Goal: Information Seeking & Learning: Learn about a topic

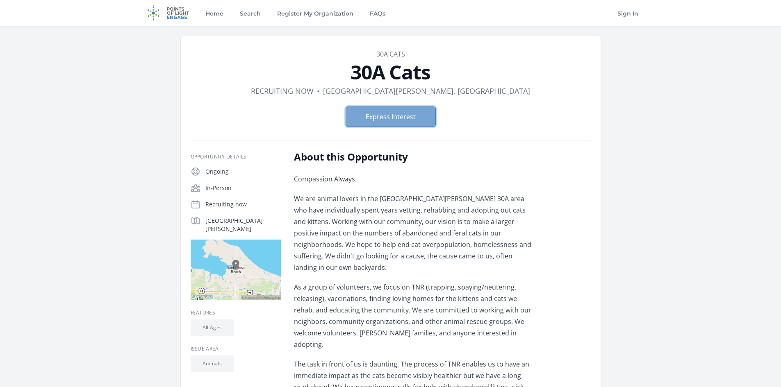
click at [394, 123] on button "Express Interest" at bounding box center [391, 117] width 90 height 20
click at [178, 17] on img at bounding box center [167, 13] width 53 height 26
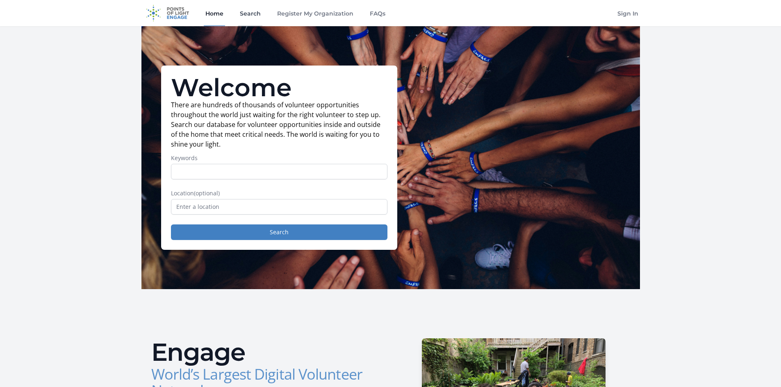
click at [243, 20] on link "Search" at bounding box center [250, 13] width 24 height 26
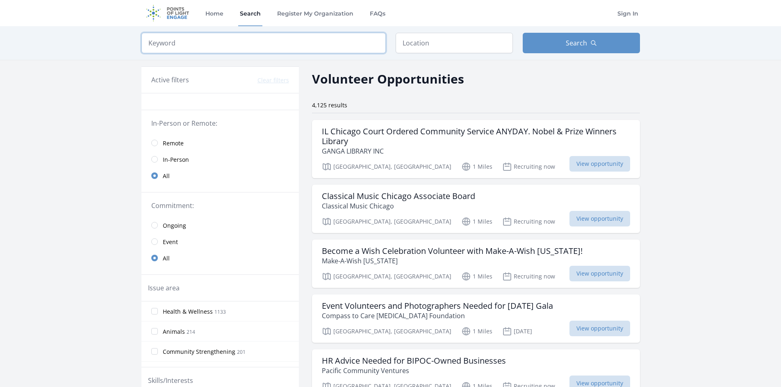
click at [338, 44] on input "search" at bounding box center [263, 43] width 244 height 20
click at [436, 48] on input "text" at bounding box center [454, 43] width 117 height 20
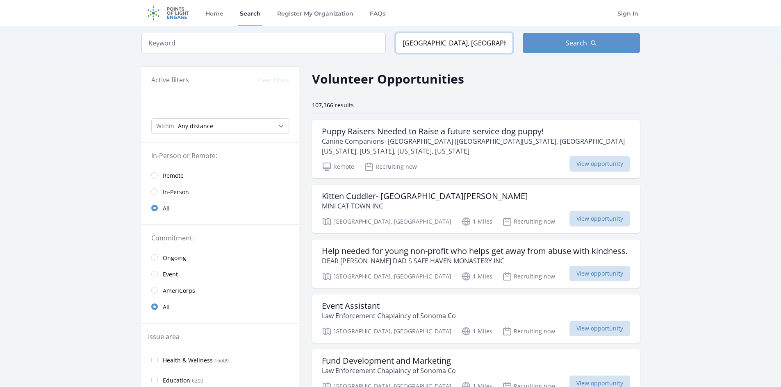
drag, startPoint x: 480, startPoint y: 46, endPoint x: 438, endPoint y: 43, distance: 42.3
click at [438, 43] on input "Santa Rosa, CA, USA" at bounding box center [454, 43] width 117 height 20
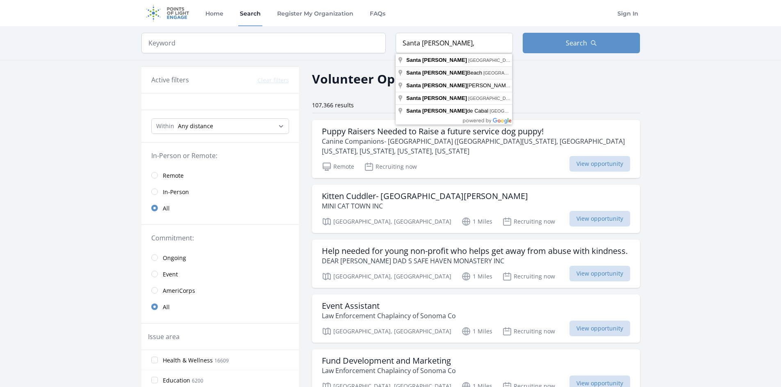
type input "Santa Rosa Beach, FL, USA"
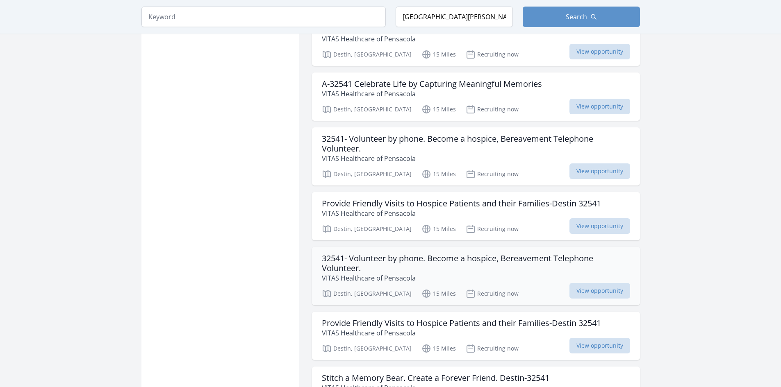
scroll to position [738, 0]
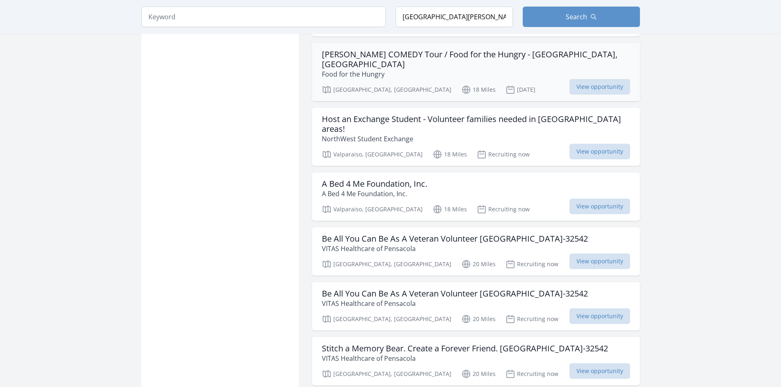
scroll to position [1804, 0]
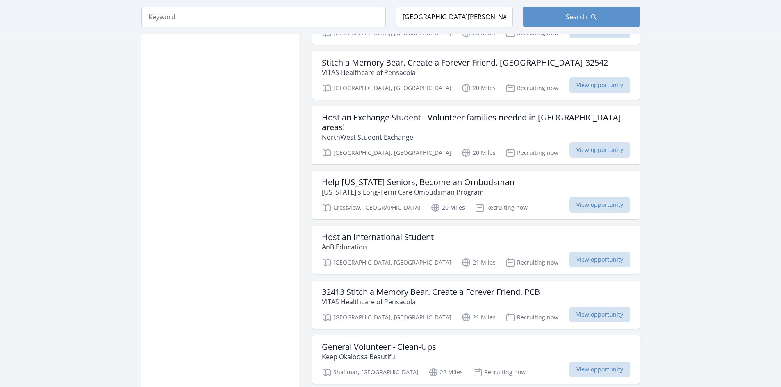
scroll to position [3111, 0]
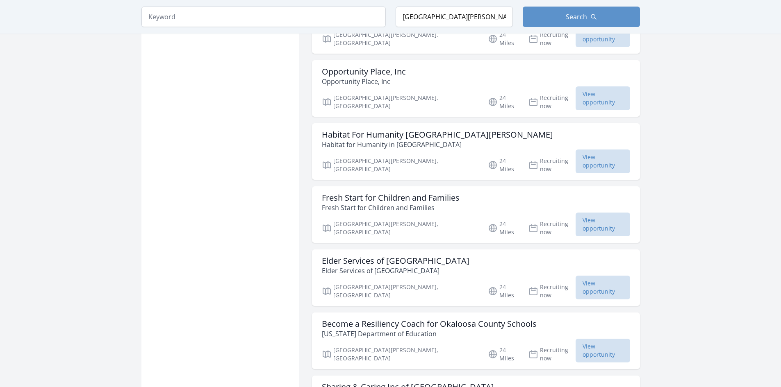
scroll to position [4289, 0]
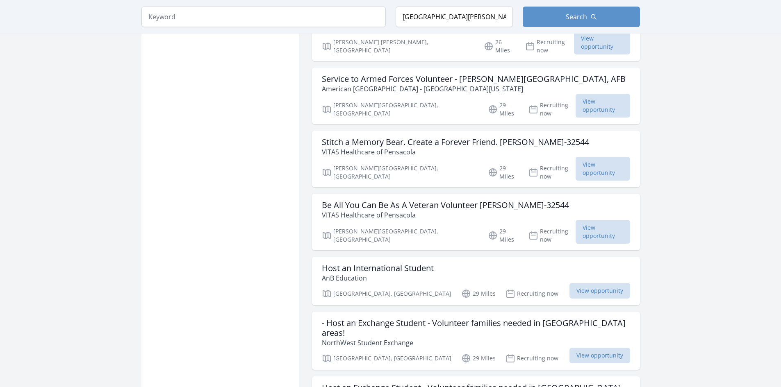
scroll to position [5544, 0]
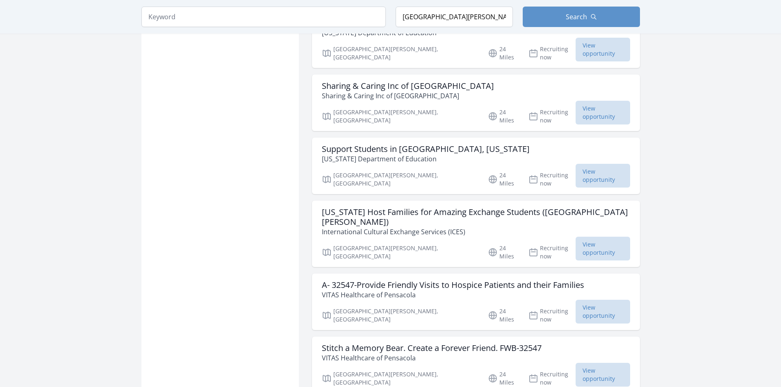
scroll to position [5829, 0]
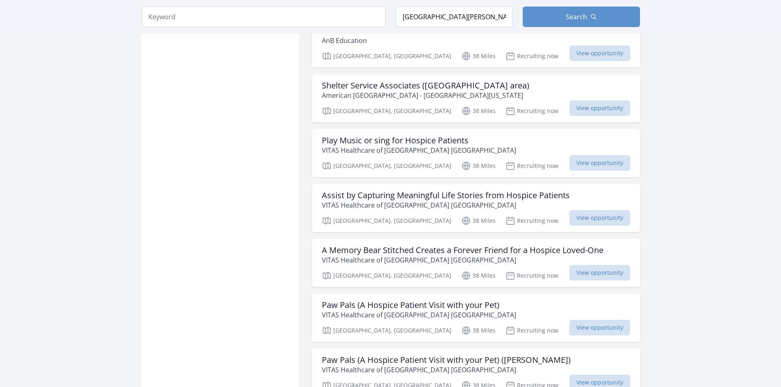
scroll to position [8713, 0]
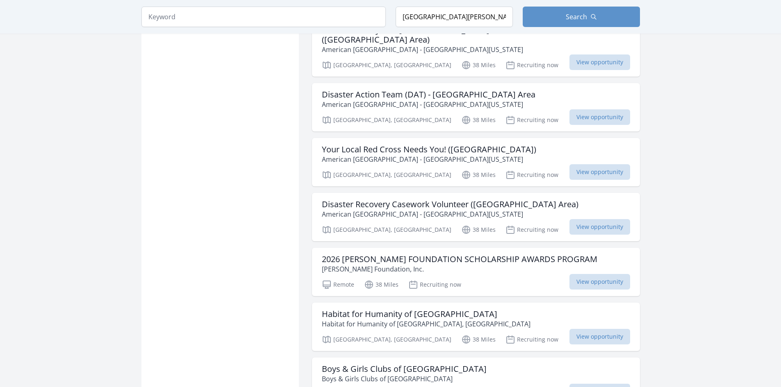
scroll to position [9779, 0]
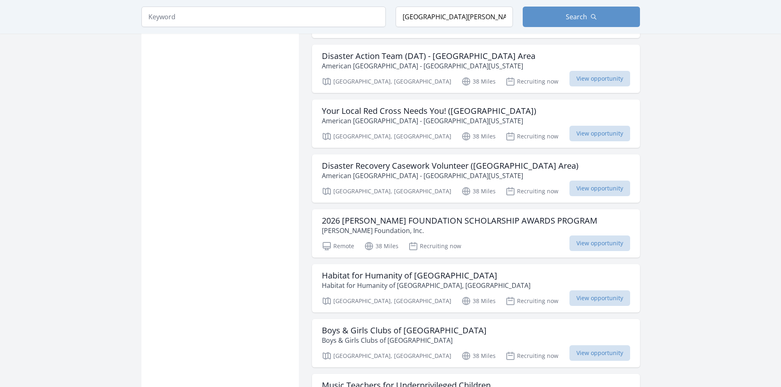
scroll to position [9820, 0]
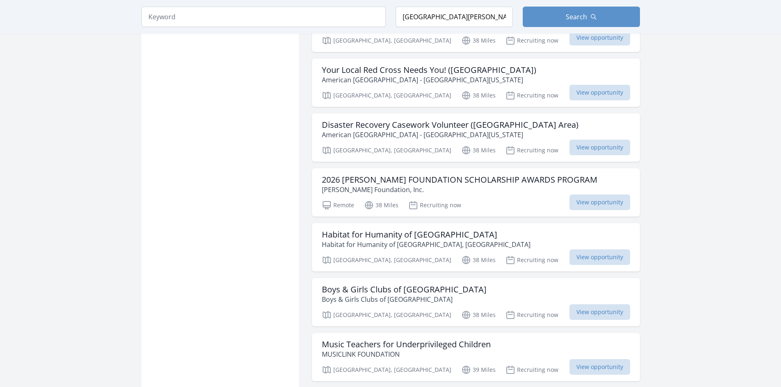
scroll to position [10069, 0]
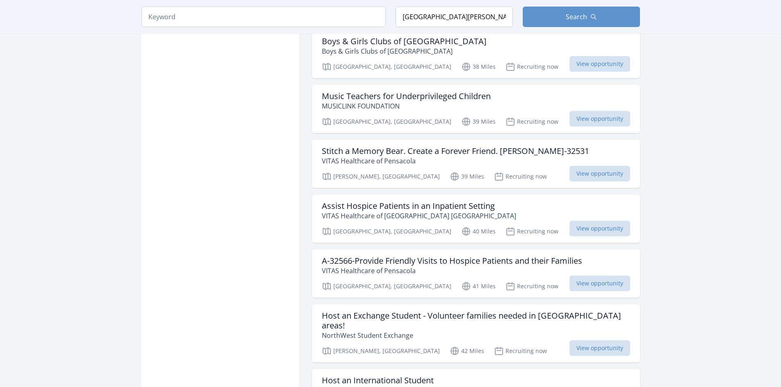
scroll to position [13395, 0]
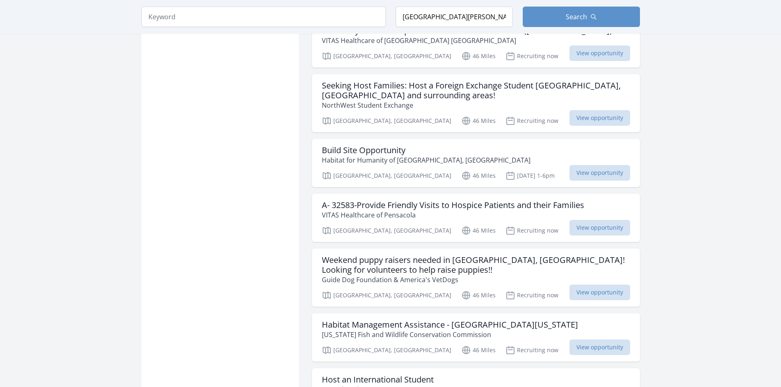
scroll to position [11009, 0]
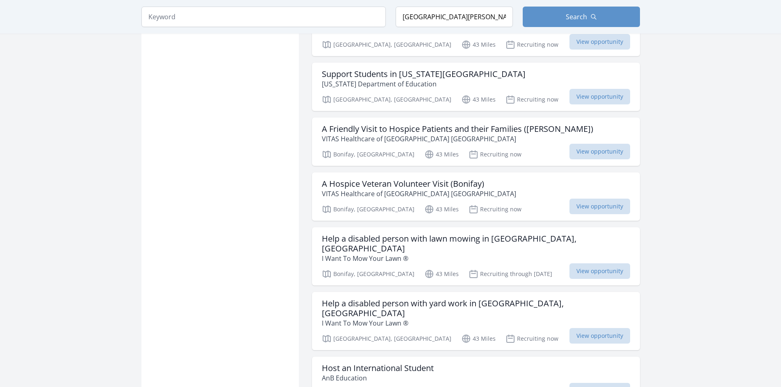
scroll to position [11945, 0]
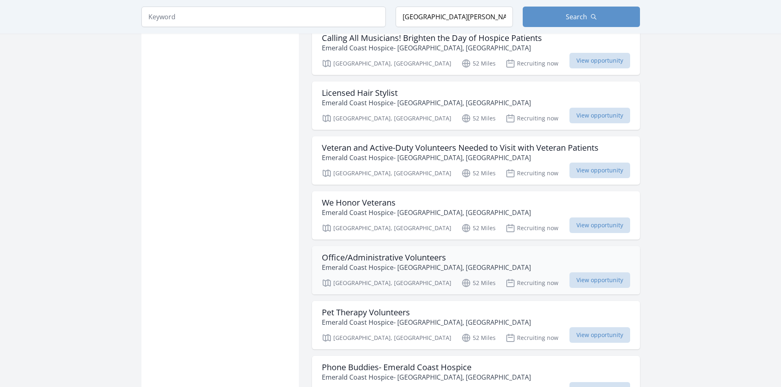
scroll to position [13550, 0]
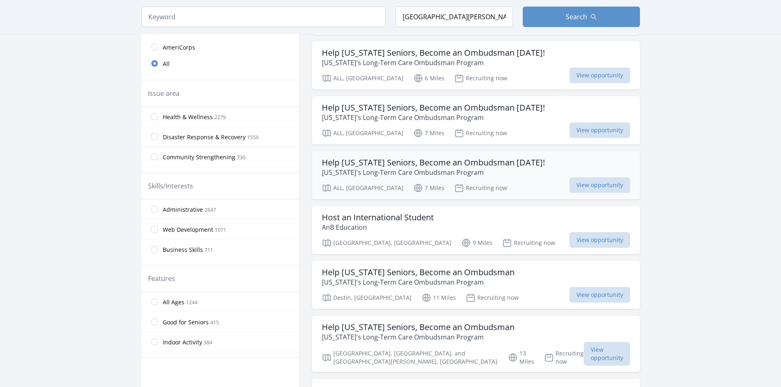
scroll to position [123, 0]
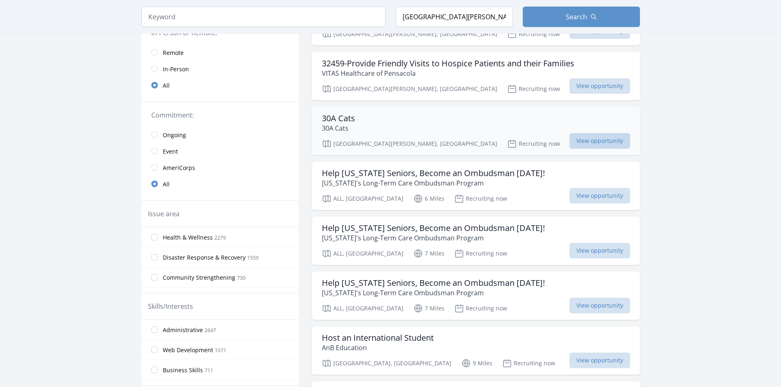
click at [587, 143] on span "View opportunity" at bounding box center [599, 141] width 61 height 16
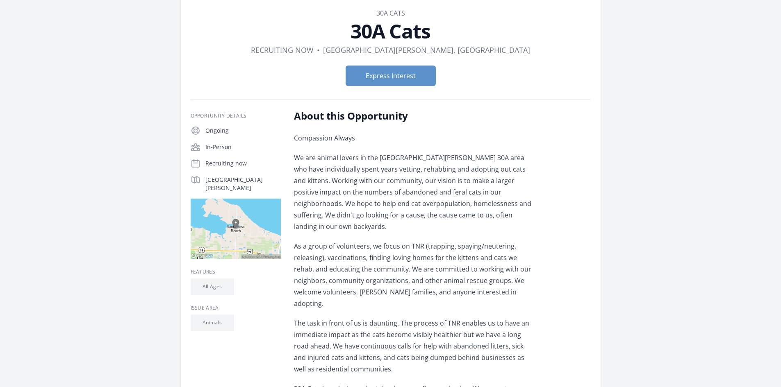
scroll to position [164, 0]
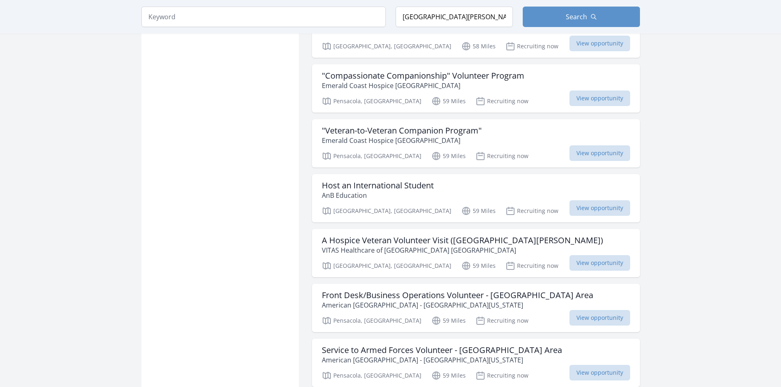
scroll to position [14852, 0]
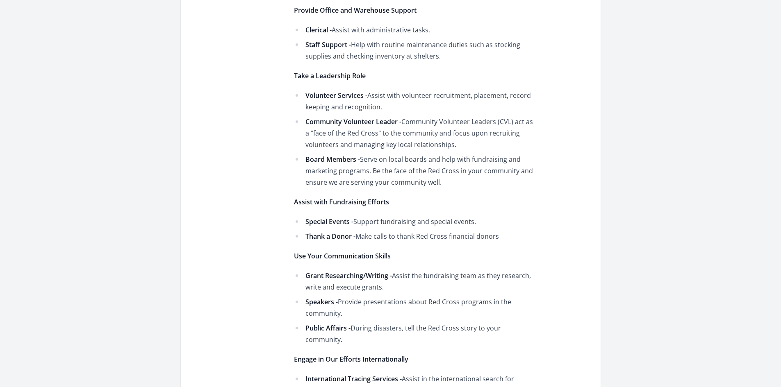
scroll to position [656, 0]
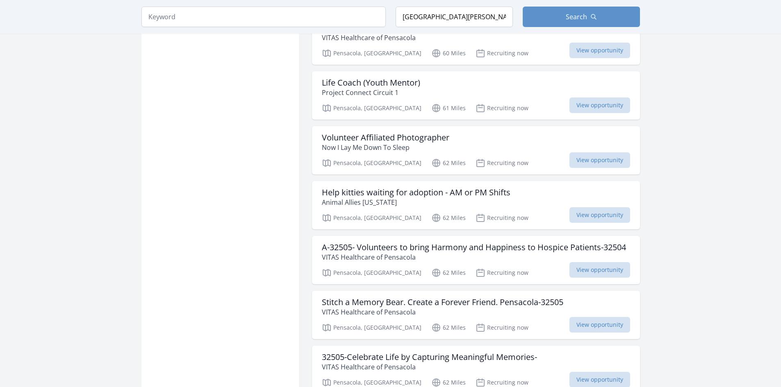
scroll to position [18860, 0]
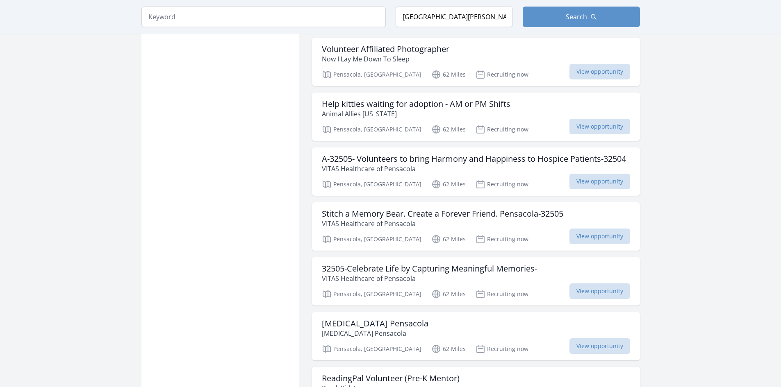
scroll to position [20049, 0]
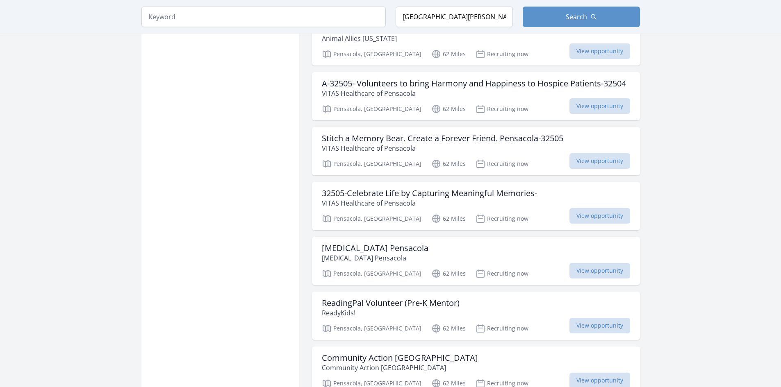
scroll to position [20898, 0]
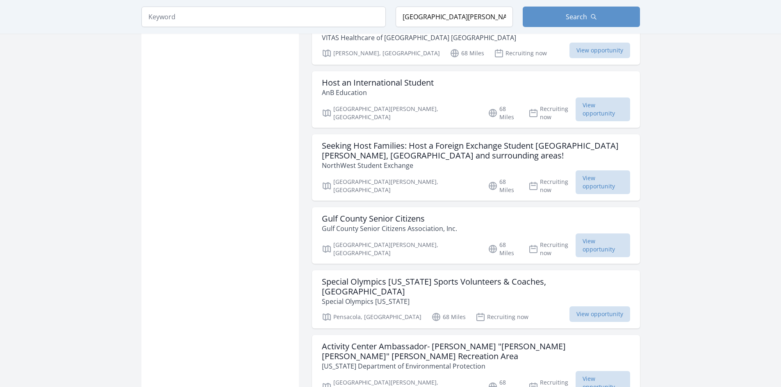
scroll to position [19930, 0]
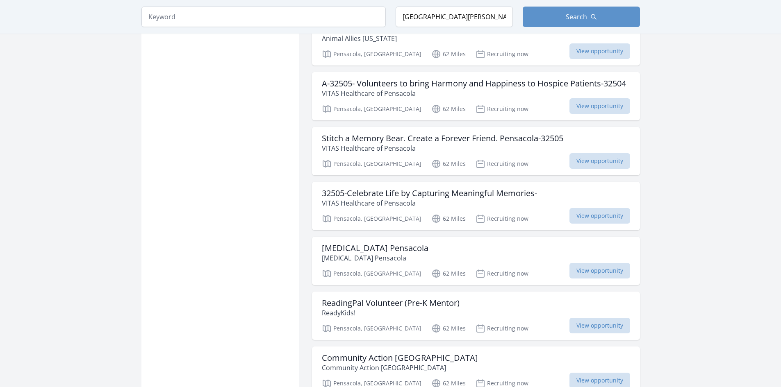
scroll to position [23469, 0]
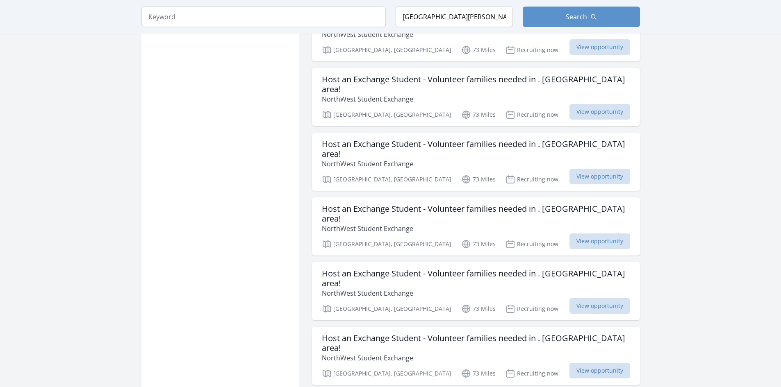
scroll to position [25721, 0]
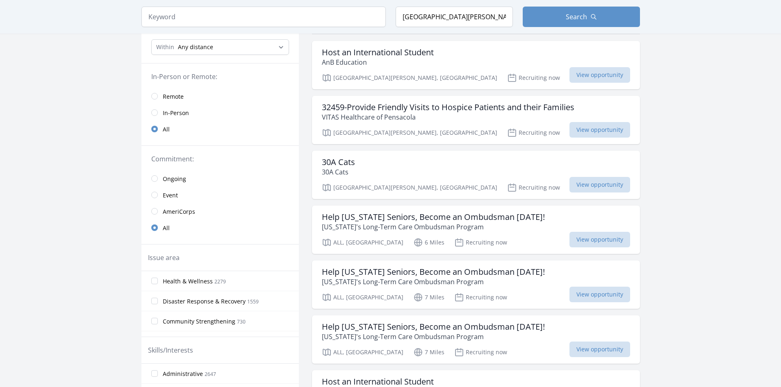
scroll to position [82, 0]
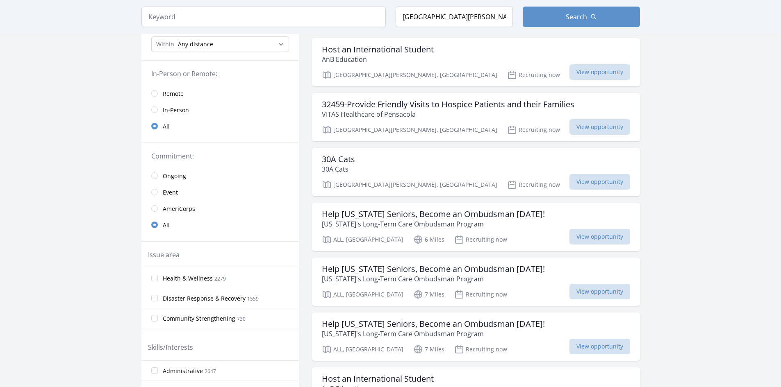
click at [154, 189] on link "Event" at bounding box center [219, 192] width 157 height 16
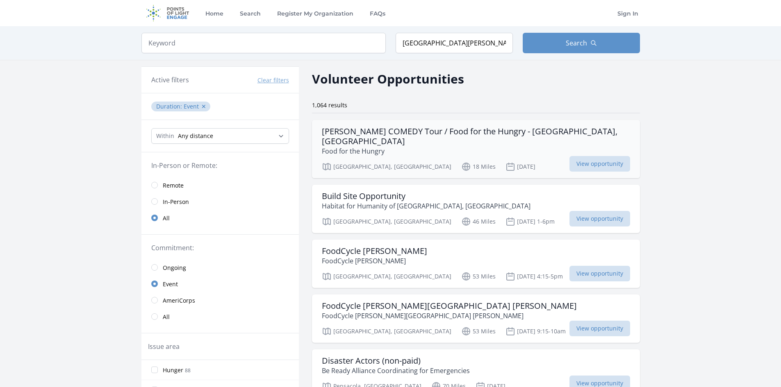
click at [454, 159] on div "Niceville, FL 18 Miles Nov 16th View opportunity" at bounding box center [476, 165] width 308 height 12
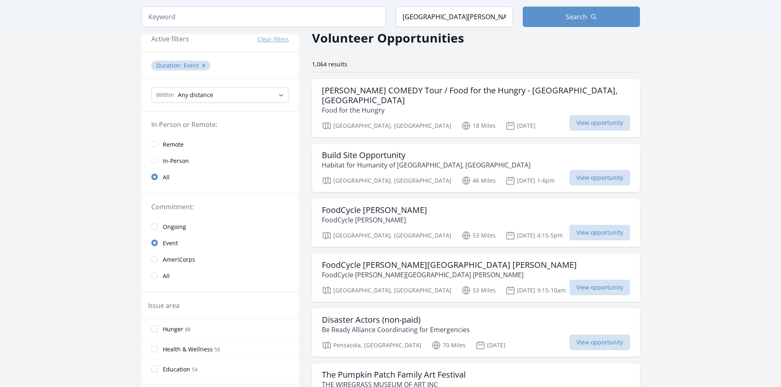
click at [158, 159] on link "In-Person" at bounding box center [219, 160] width 157 height 16
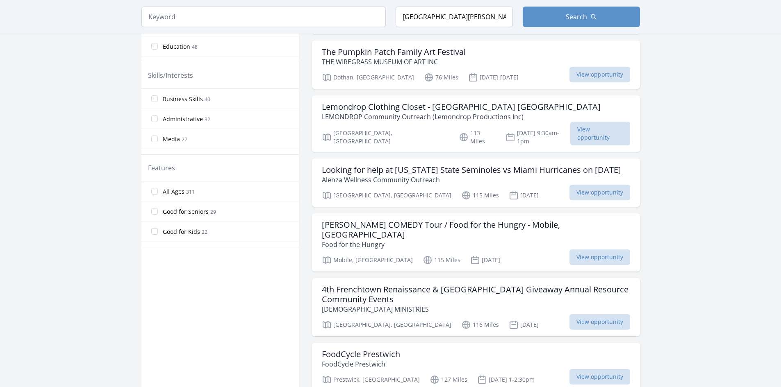
scroll to position [410, 0]
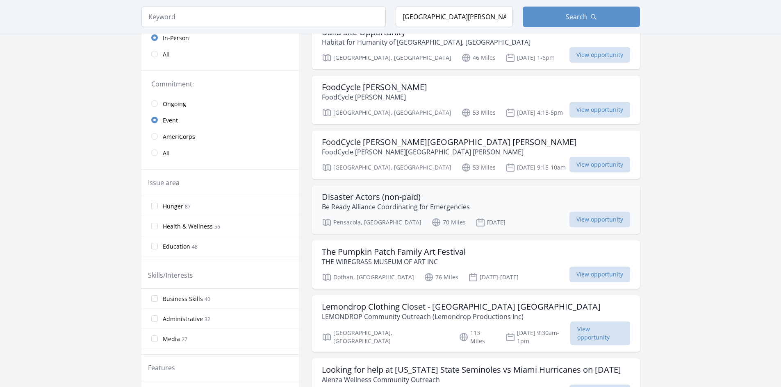
scroll to position [41, 0]
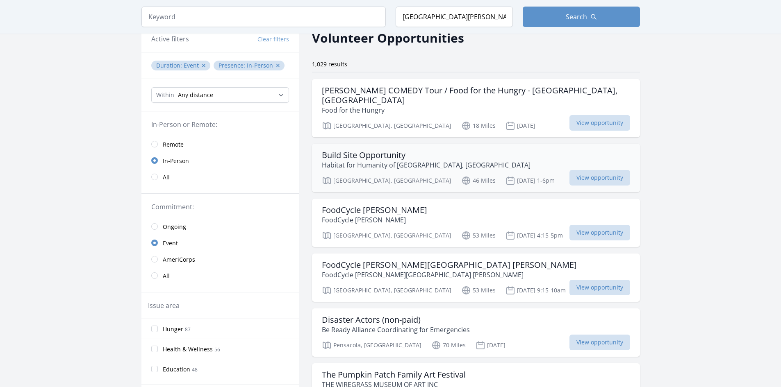
click at [486, 173] on div "[GEOGRAPHIC_DATA], [GEOGRAPHIC_DATA] 46 Miles [DATE] 1-6pm View opportunity" at bounding box center [476, 179] width 308 height 12
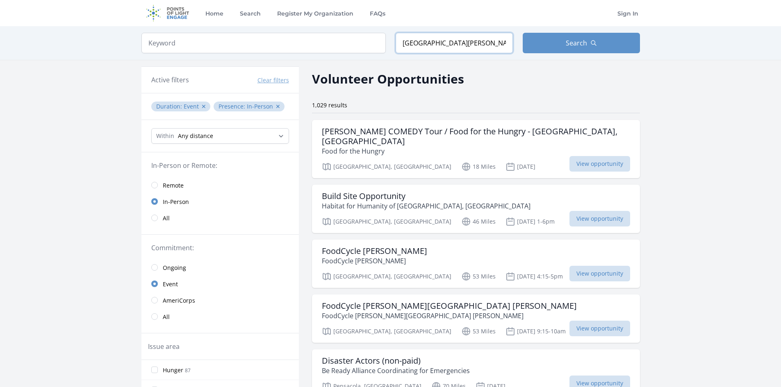
drag, startPoint x: 495, startPoint y: 44, endPoint x: 384, endPoint y: 50, distance: 111.7
click at [384, 50] on form "Keyword Location Santa Rosa Beach, FL, USA Search" at bounding box center [390, 43] width 498 height 20
type input "Destin, FL, USA"
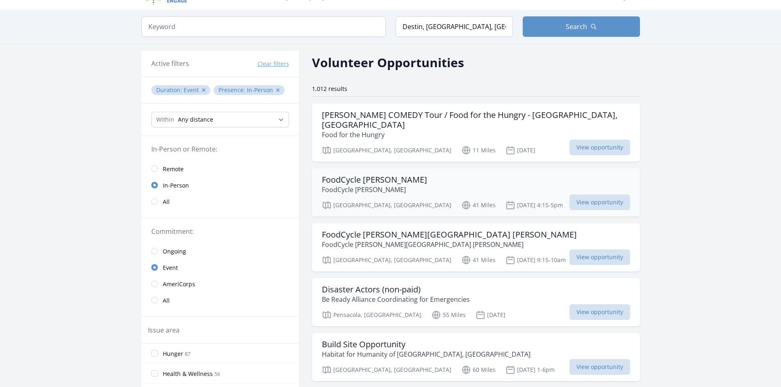
scroll to position [82, 0]
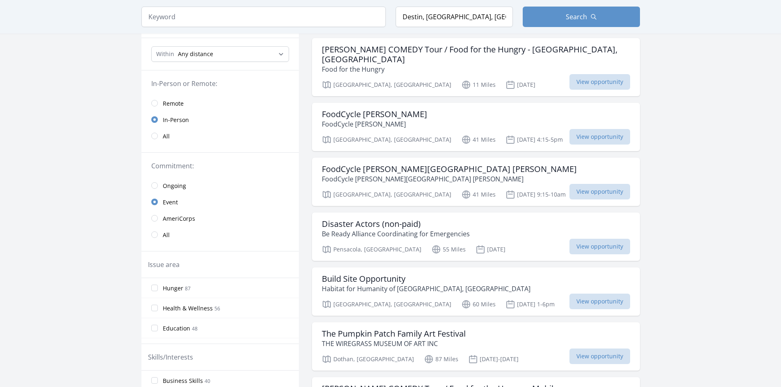
click at [158, 184] on link "Ongoing" at bounding box center [219, 185] width 157 height 16
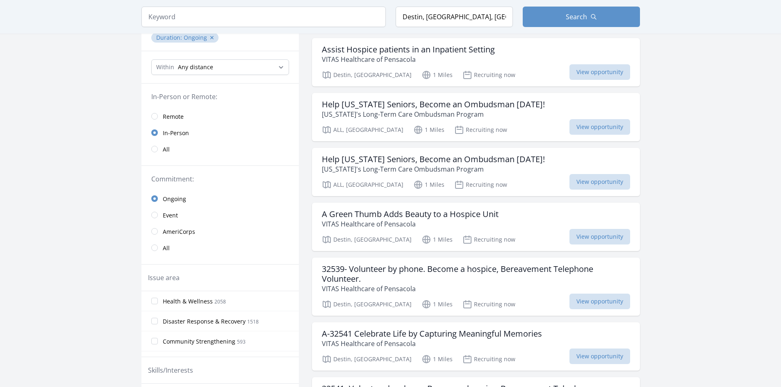
click at [171, 217] on span "Event" at bounding box center [170, 216] width 15 height 8
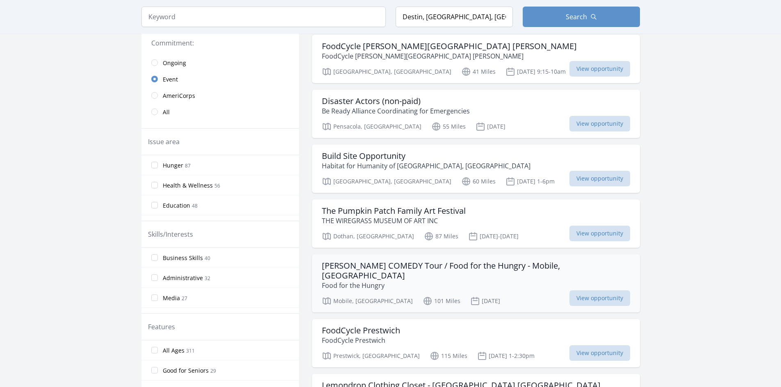
scroll to position [328, 0]
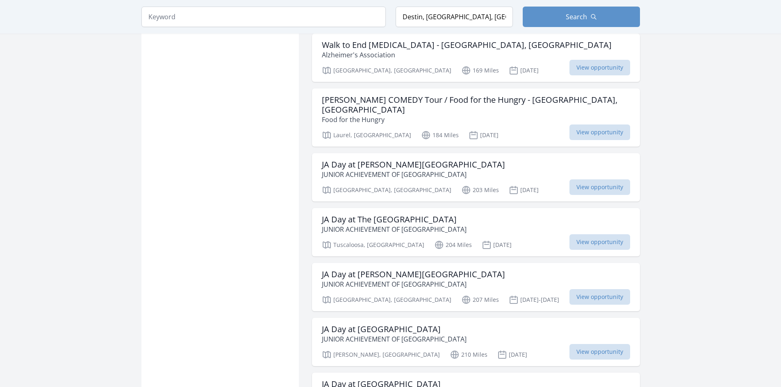
scroll to position [1200, 0]
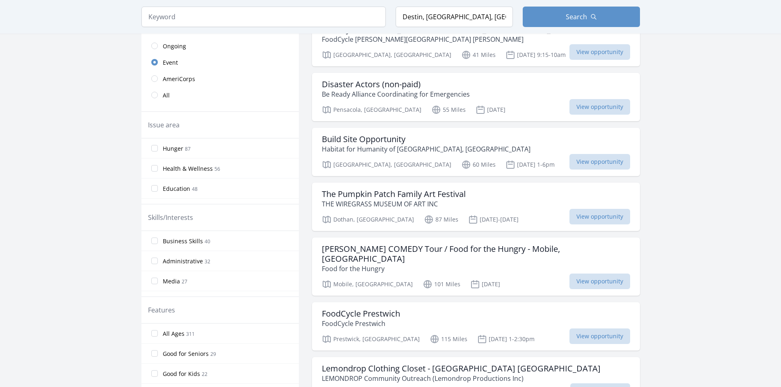
scroll to position [140, 0]
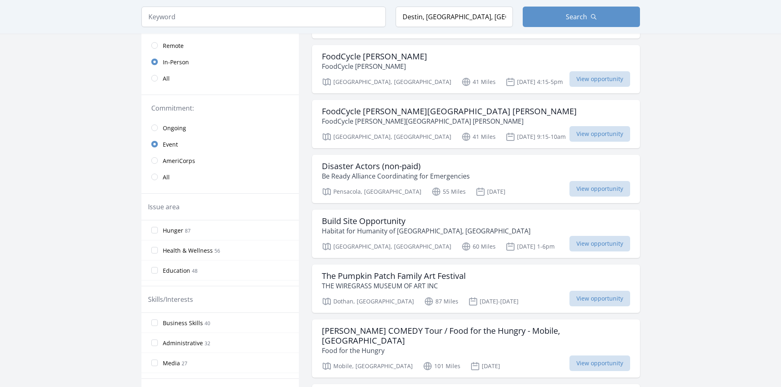
click at [168, 173] on span "All" at bounding box center [166, 177] width 7 height 10
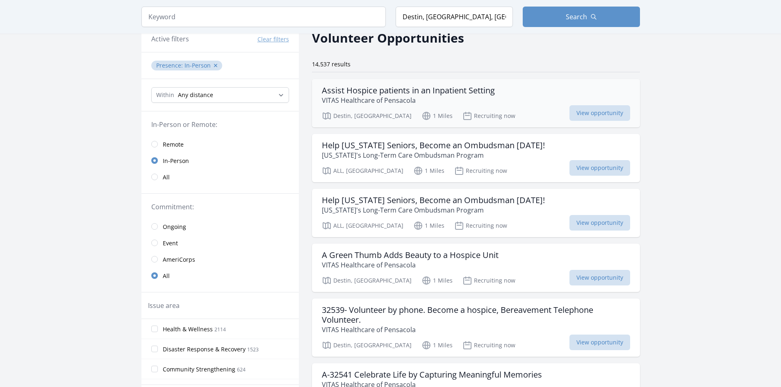
scroll to position [164, 0]
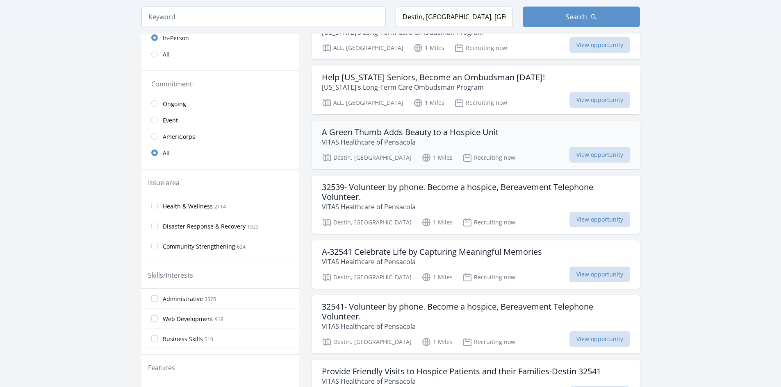
click at [487, 140] on p "VITAS Healthcare of Pensacola" at bounding box center [410, 142] width 177 height 10
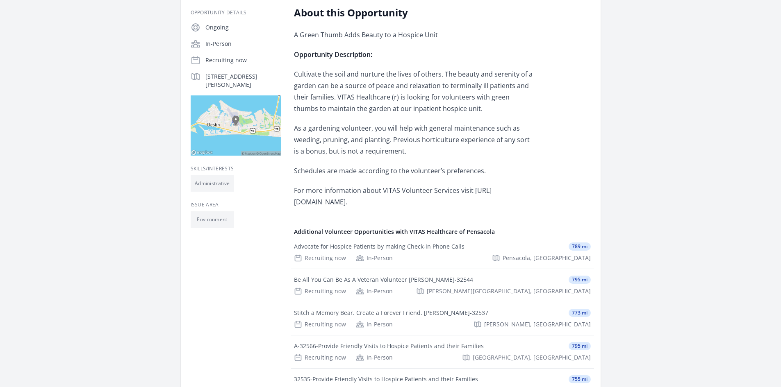
scroll to position [246, 0]
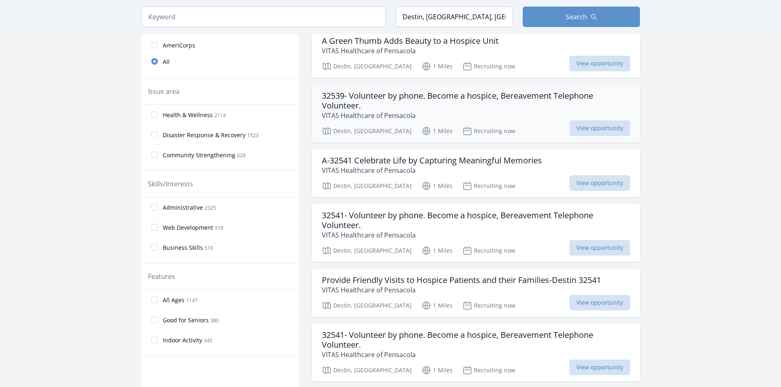
scroll to position [992, 0]
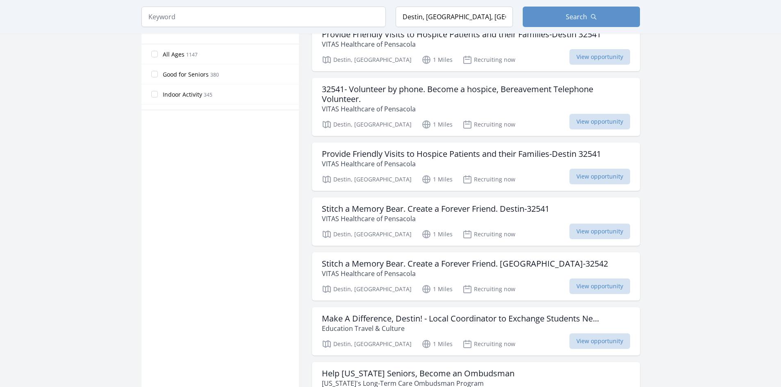
scroll to position [583, 0]
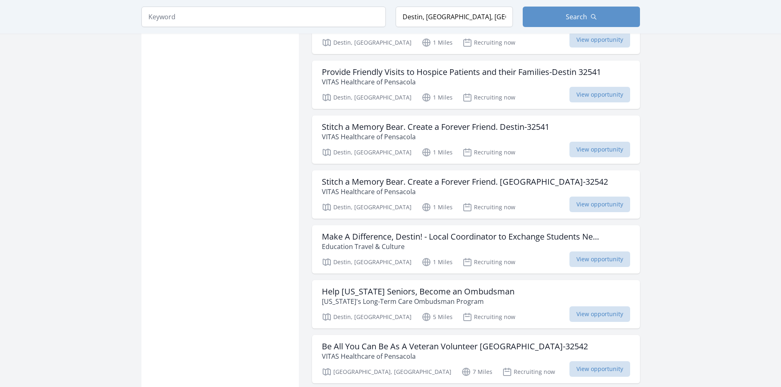
click at [466, 134] on p "VITAS Healthcare of Pensacola" at bounding box center [436, 137] width 228 height 10
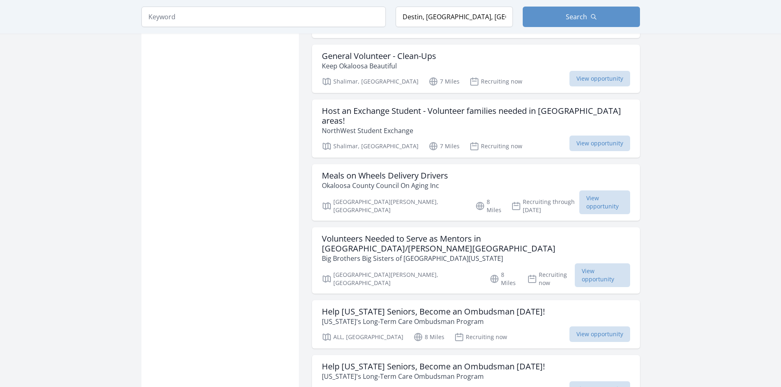
scroll to position [1186, 0]
